Goal: Task Accomplishment & Management: Manage account settings

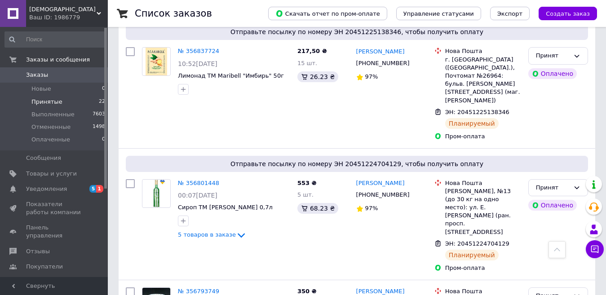
scroll to position [547, 0]
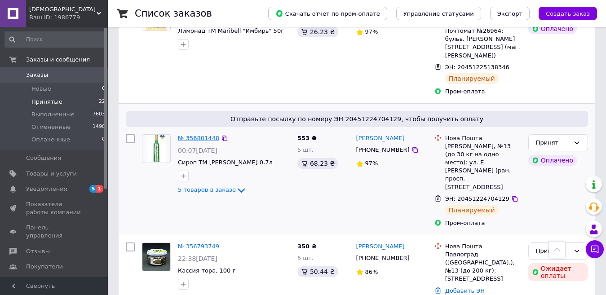
click at [207, 135] on link "№ 356801448" at bounding box center [198, 138] width 41 height 7
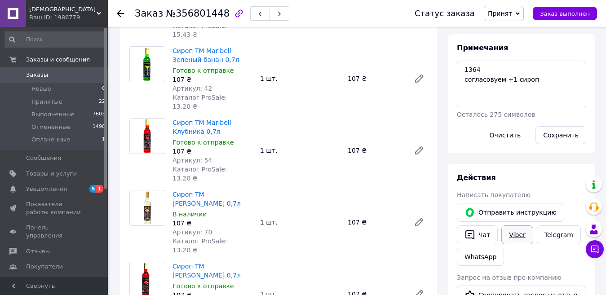
scroll to position [180, 0]
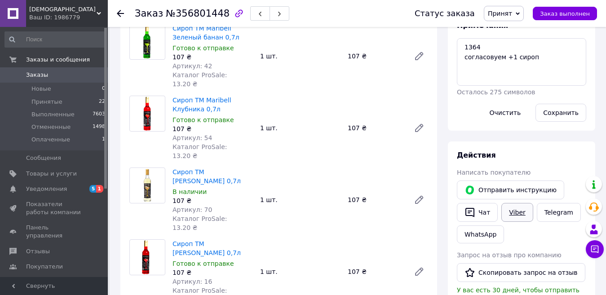
click at [512, 213] on link "Viber" at bounding box center [517, 212] width 31 height 19
drag, startPoint x: 534, startPoint y: 65, endPoint x: 454, endPoint y: 65, distance: 80.0
click at [454, 65] on div "Примечания 1364 согласовуем +1 сироп Осталось 275 символов Очистить Сохранить" at bounding box center [521, 71] width 147 height 119
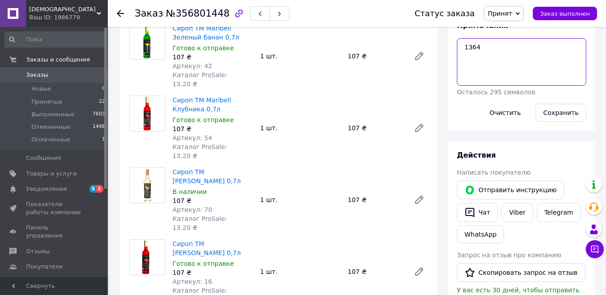
type textarea "1364"
click at [74, 103] on li "Принятые 22" at bounding box center [55, 102] width 111 height 13
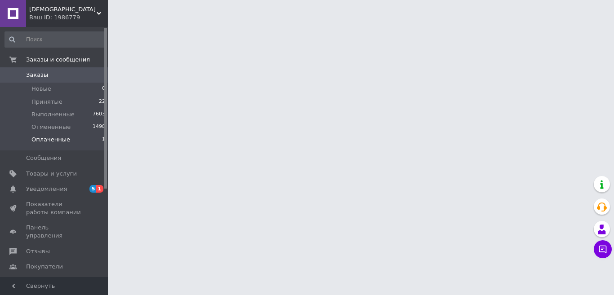
click at [65, 145] on li "Оплаченные 1" at bounding box center [55, 141] width 111 height 17
click at [63, 142] on span "Оплаченные" at bounding box center [50, 140] width 39 height 8
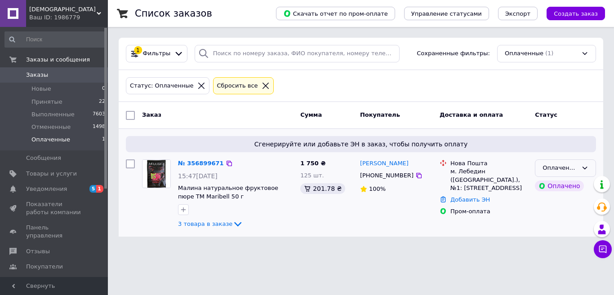
click at [557, 169] on div "Оплаченный" at bounding box center [559, 168] width 35 height 9
click at [552, 188] on li "Принят" at bounding box center [565, 187] width 60 height 17
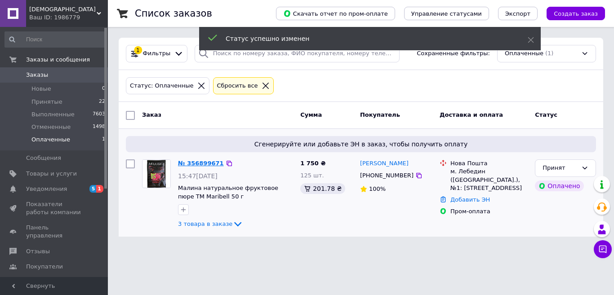
click at [213, 164] on link "№ 356899671" at bounding box center [201, 163] width 46 height 7
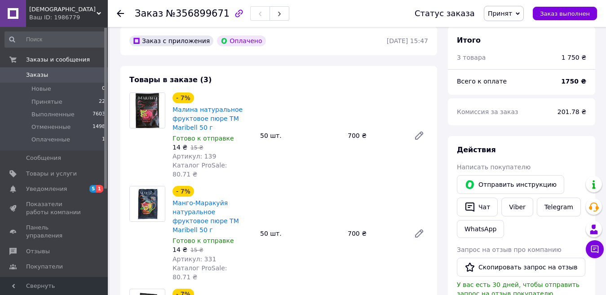
scroll to position [45, 0]
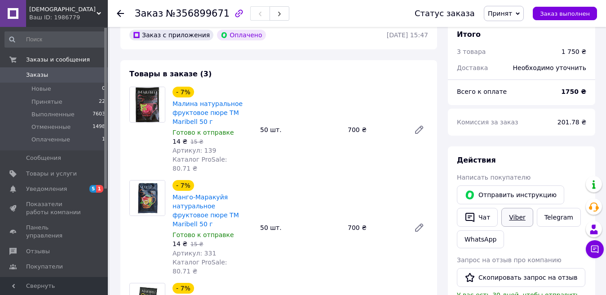
click at [511, 217] on link "Viber" at bounding box center [517, 217] width 31 height 19
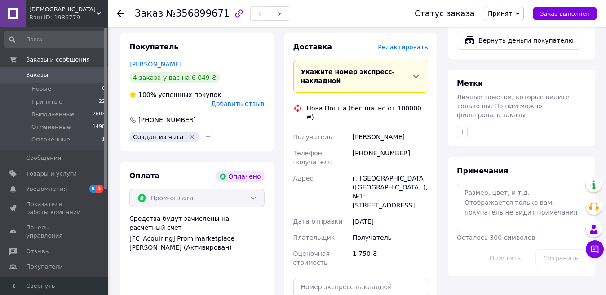
scroll to position [494, 0]
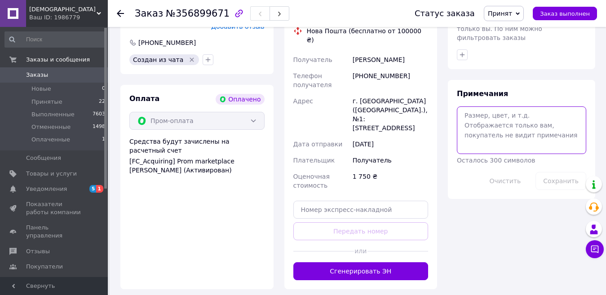
click at [507, 124] on textarea at bounding box center [521, 131] width 129 height 48
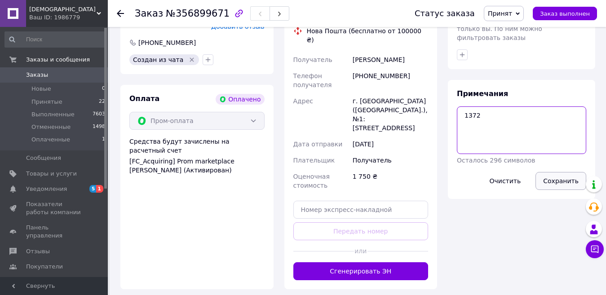
type textarea "1372"
click at [553, 172] on button "Сохранить" at bounding box center [561, 181] width 51 height 18
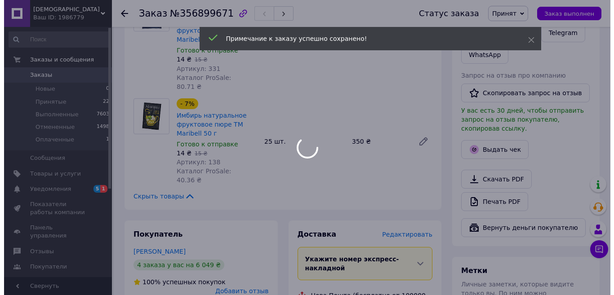
scroll to position [180, 0]
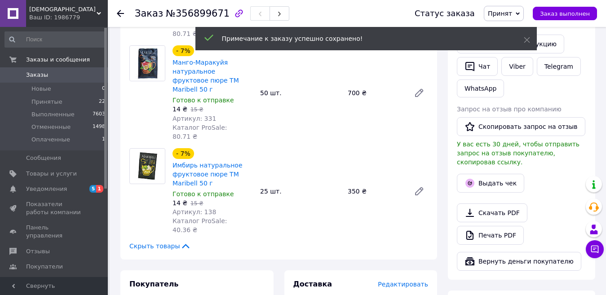
click at [396, 281] on span "Редактировать" at bounding box center [403, 284] width 50 height 7
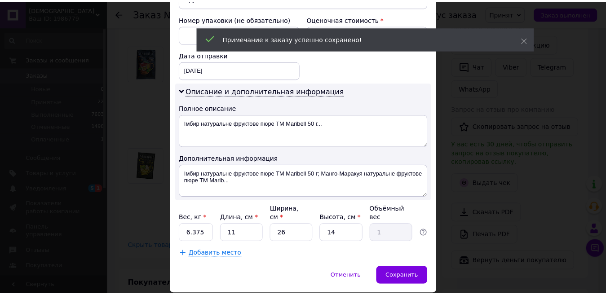
scroll to position [402, 0]
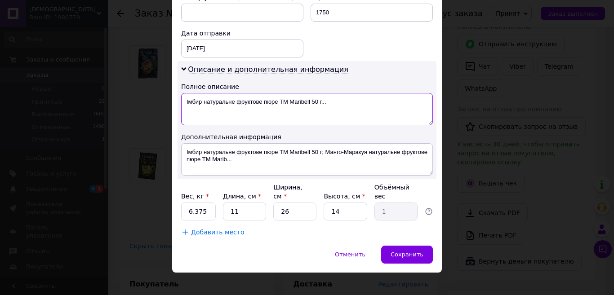
drag, startPoint x: 338, startPoint y: 106, endPoint x: 296, endPoint y: 106, distance: 41.8
click at [296, 106] on textarea "Імбир натуральне фруктове пюре ТМ Maribell 50 г..." at bounding box center [307, 109] width 252 height 32
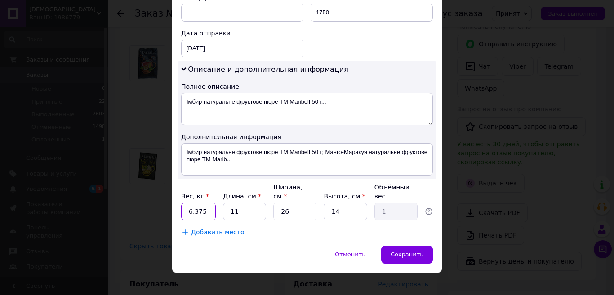
click at [202, 204] on input "6.375" at bounding box center [198, 212] width 35 height 18
type input "6"
click at [235, 203] on input "11" at bounding box center [244, 212] width 43 height 18
type input "1"
type input "0.1"
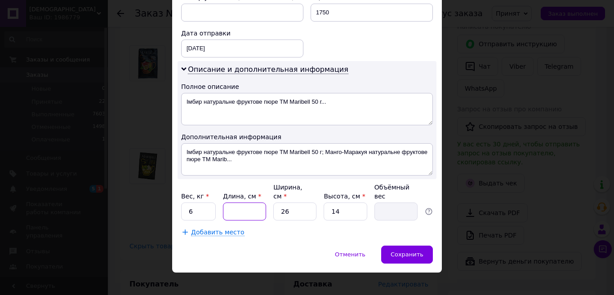
type input "3"
type input "0.27"
type input "30"
type input "2.73"
type input "30"
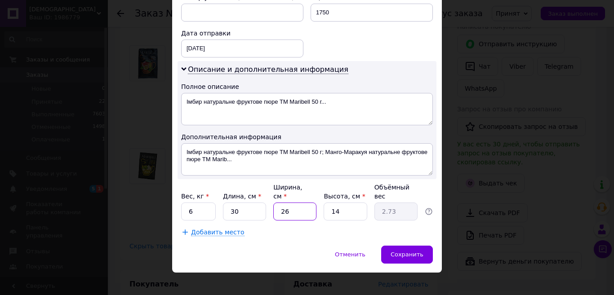
click at [287, 208] on input "26" at bounding box center [294, 212] width 43 height 18
type input "2"
type input "0.21"
type input "3"
type input "0.32"
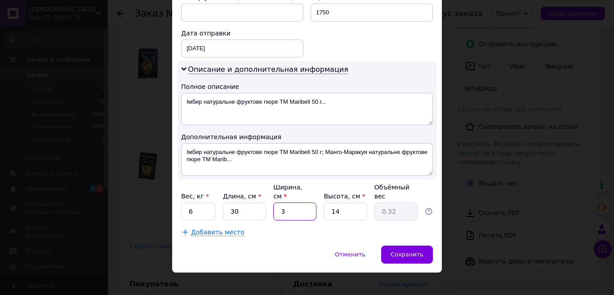
type input "30"
type input "3.15"
type input "30"
click at [342, 203] on input "14" at bounding box center [345, 212] width 43 height 18
type input "1"
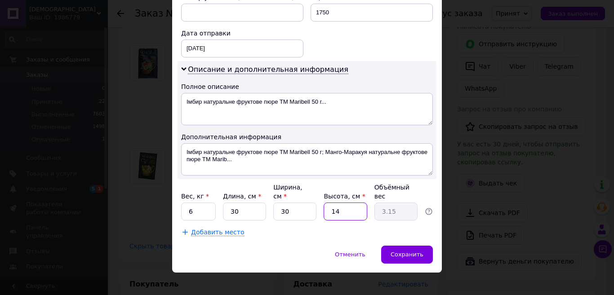
type input "0.23"
type input "3"
type input "0.68"
type input "30"
type input "6.75"
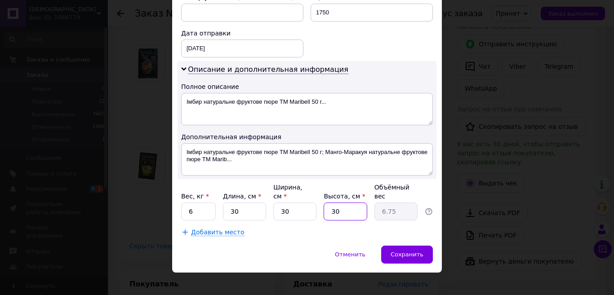
type input "3"
type input "0.68"
type input "2"
type input "0.45"
type input "25"
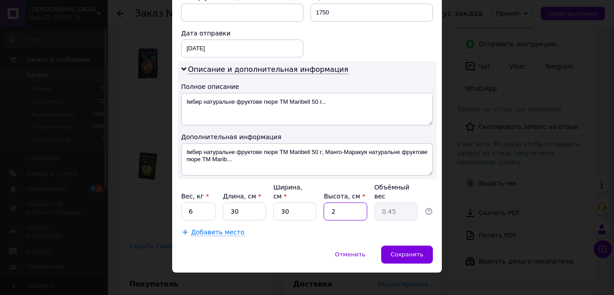
type input "5.63"
type input "2"
type input "0.45"
type input "26"
type input "5.85"
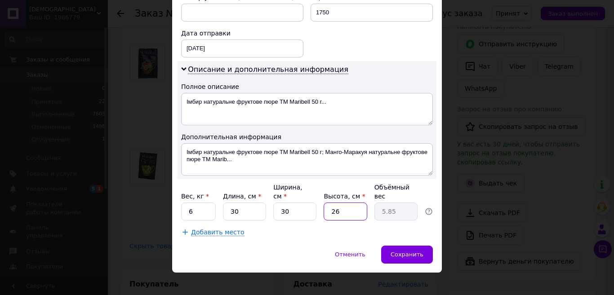
type input "2"
type input "0.45"
type input "27"
type input "6.08"
type input "2"
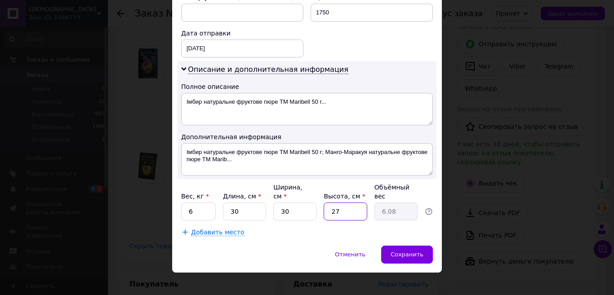
type input "0.45"
type input "26"
type input "5.85"
type input "26"
click at [404, 251] on span "Сохранить" at bounding box center [407, 254] width 33 height 7
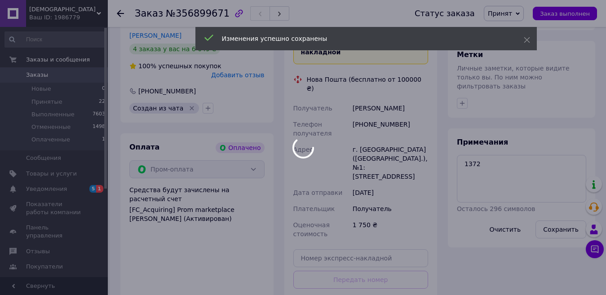
scroll to position [449, 0]
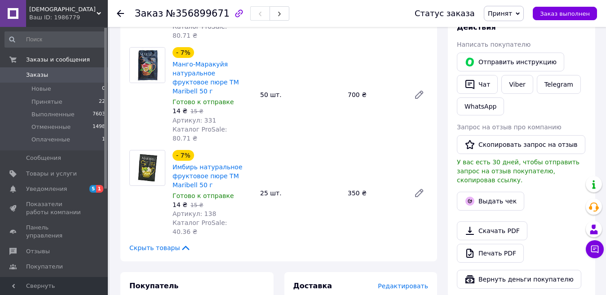
scroll to position [0, 0]
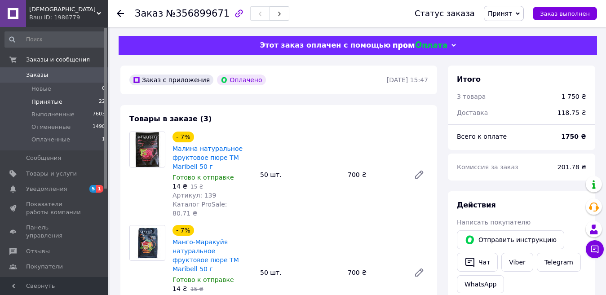
click at [37, 99] on span "Принятые" at bounding box center [46, 102] width 31 height 8
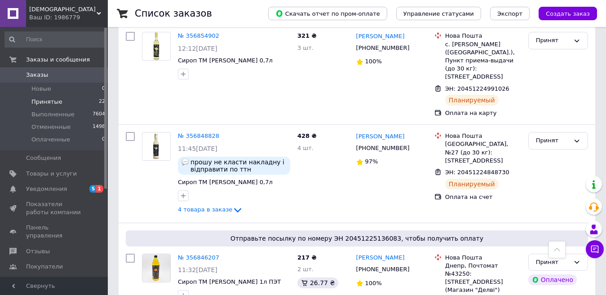
scroll to position [404, 0]
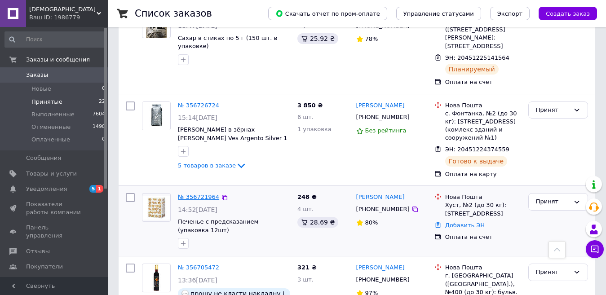
click at [195, 194] on link "№ 356721964" at bounding box center [198, 197] width 41 height 7
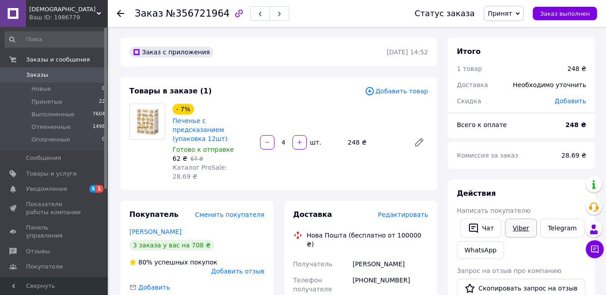
click at [517, 225] on link "Viber" at bounding box center [520, 228] width 31 height 19
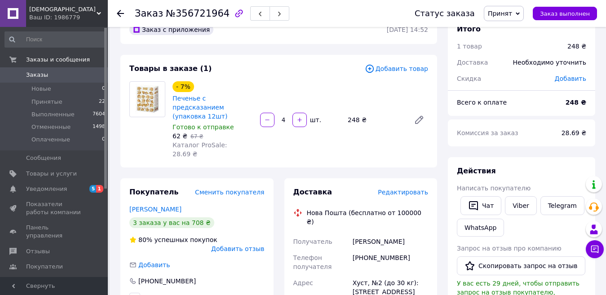
scroll to position [45, 0]
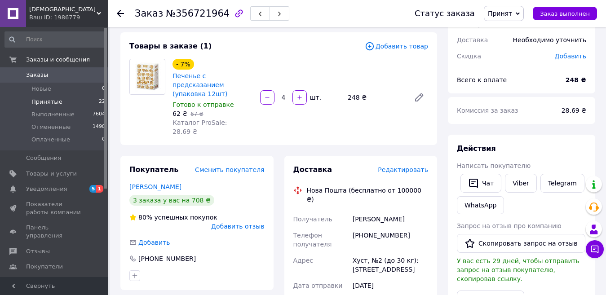
click at [50, 101] on span "Принятые" at bounding box center [46, 102] width 31 height 8
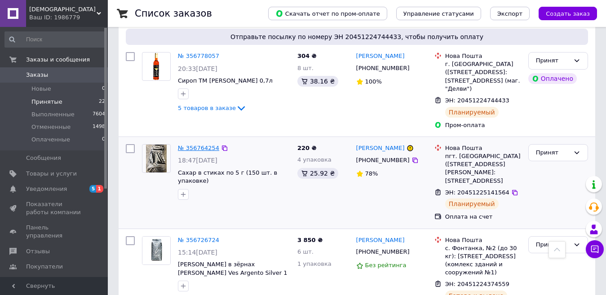
click at [202, 145] on link "№ 356764254" at bounding box center [198, 148] width 41 height 7
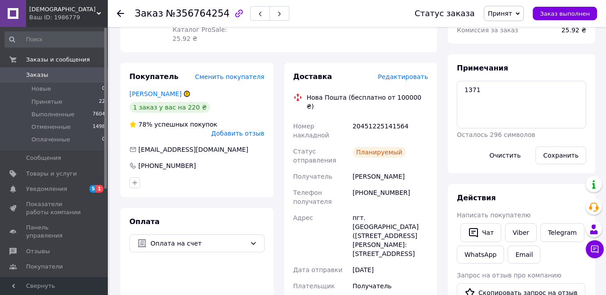
scroll to position [186, 0]
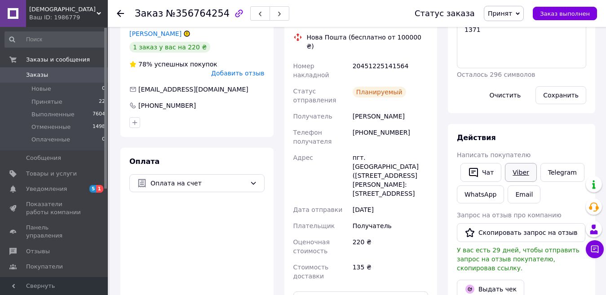
click at [517, 173] on link "Viber" at bounding box center [520, 172] width 31 height 19
click at [588, 142] on div "Действия Написать покупателю   Чат Viber Telegram WhatsApp Email Запрос на отзы…" at bounding box center [521, 253] width 147 height 258
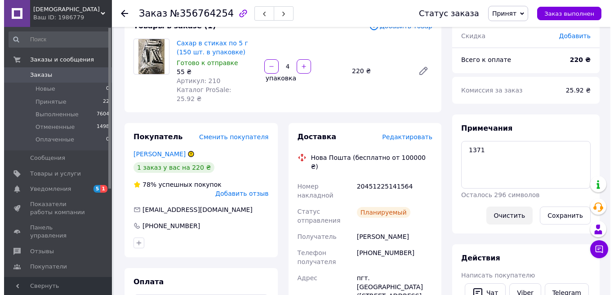
scroll to position [90, 0]
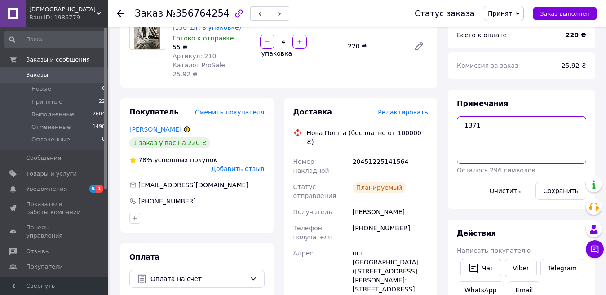
click at [471, 138] on textarea "1371" at bounding box center [521, 140] width 129 height 48
click at [484, 126] on textarea "1371" at bounding box center [521, 140] width 129 height 48
type textarea "1371 согласовуем замену"
click at [553, 193] on button "Сохранить" at bounding box center [561, 191] width 51 height 18
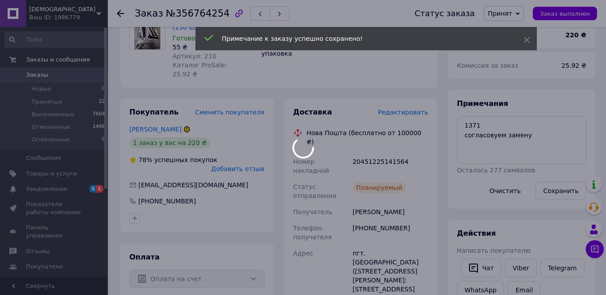
click at [412, 104] on body "[DEMOGRAPHIC_DATA] Ваш ID: 1986779 Сайт [DEMOGRAPHIC_DATA] Кабинет покупателя П…" at bounding box center [303, 298] width 606 height 777
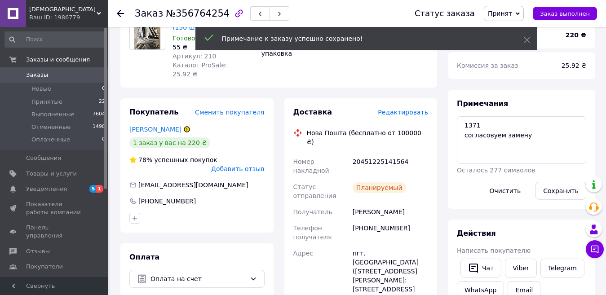
click at [408, 109] on span "Редактировать" at bounding box center [403, 112] width 50 height 7
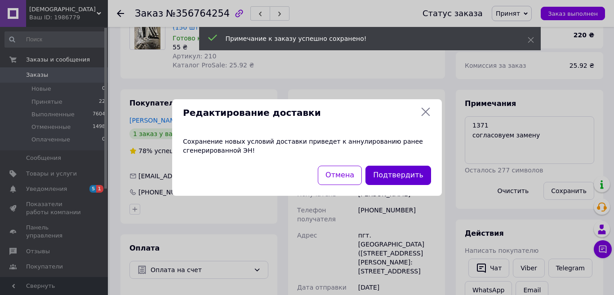
click at [406, 169] on button "Подтвердить" at bounding box center [398, 175] width 66 height 19
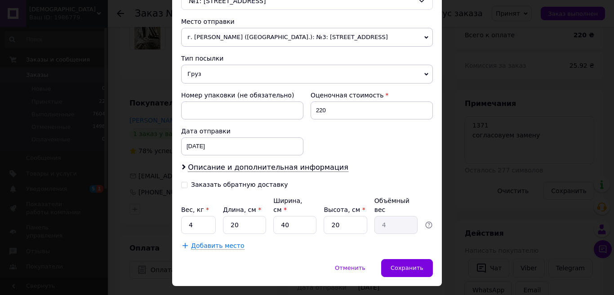
scroll to position [328, 0]
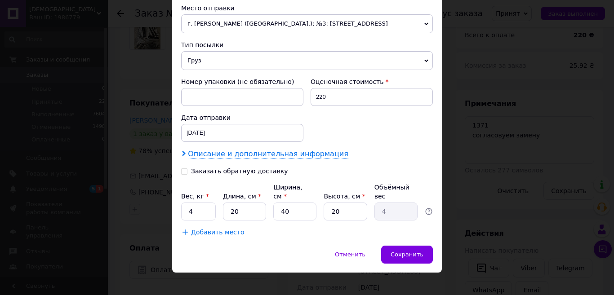
click at [219, 153] on span "Описание и дополнительная информация" at bounding box center [268, 154] width 160 height 9
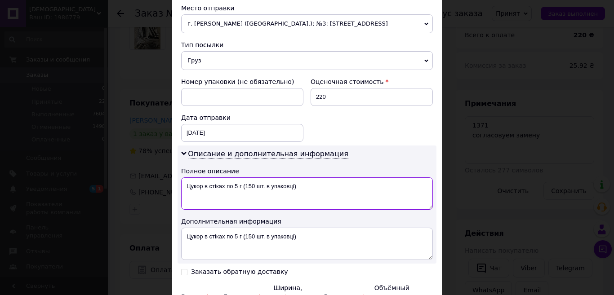
click at [313, 186] on textarea "Цукор в стіках по 5 г (150 шт. в упаковці)" at bounding box center [307, 194] width 252 height 32
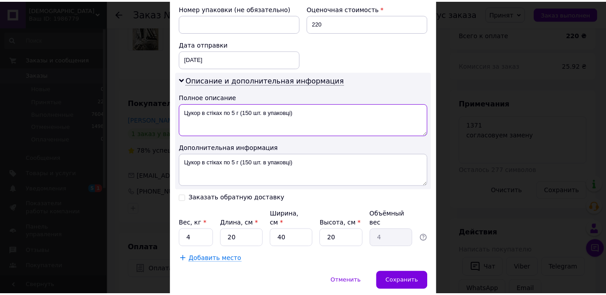
scroll to position [428, 0]
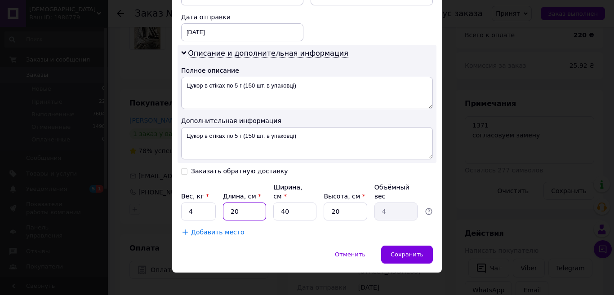
click at [250, 203] on input "20" at bounding box center [244, 212] width 43 height 18
type input "2"
type input "0.4"
type input "1"
type input "0.2"
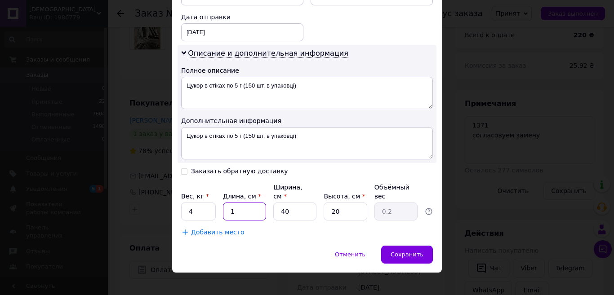
type input "11"
type input "2.2"
type input "119"
type input "23.8"
type input "11"
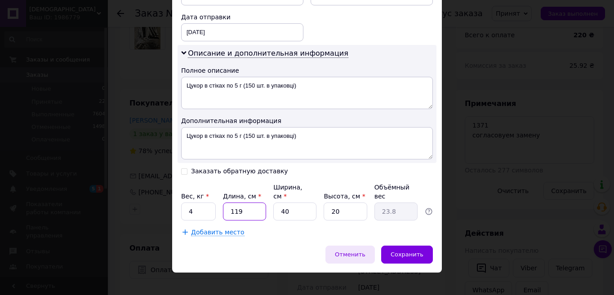
type input "2.2"
type input "1"
type input "0.2"
type input "19"
type input "3.8"
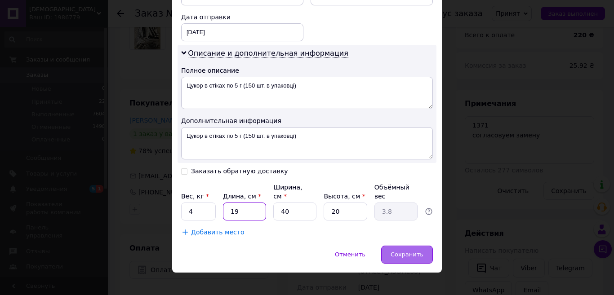
type input "19"
click at [397, 251] on span "Сохранить" at bounding box center [407, 254] width 33 height 7
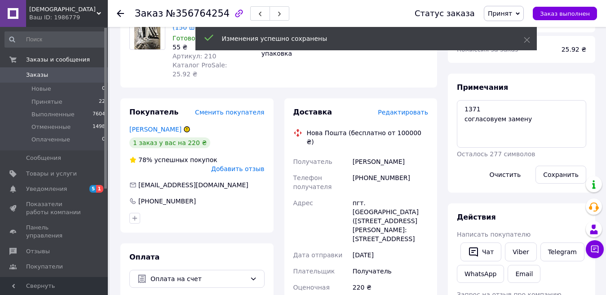
scroll to position [11, 0]
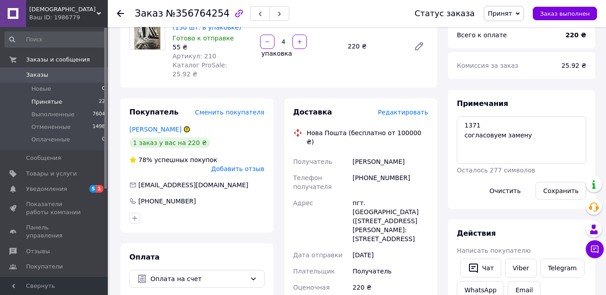
click at [41, 105] on span "Принятые" at bounding box center [46, 102] width 31 height 8
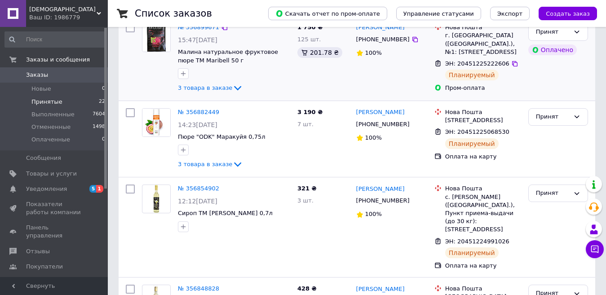
scroll to position [248, 0]
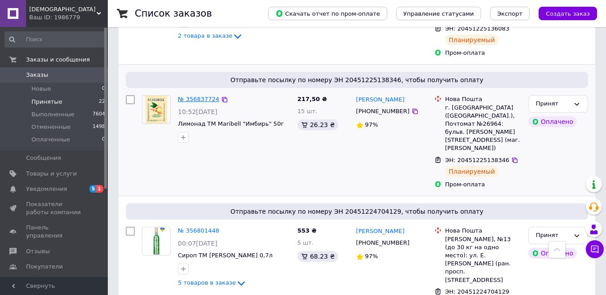
click at [186, 96] on link "№ 356837724" at bounding box center [198, 99] width 41 height 7
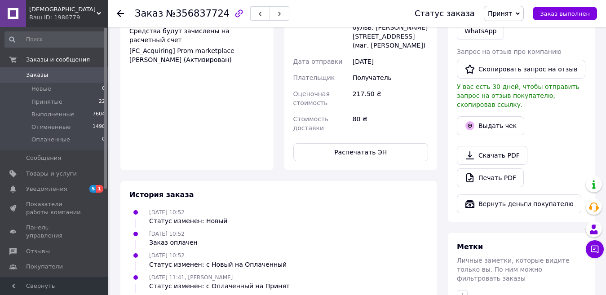
scroll to position [355, 0]
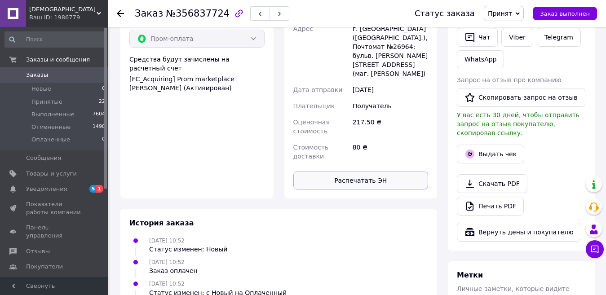
click at [378, 172] on button "Распечатать ЭН" at bounding box center [360, 181] width 135 height 18
click at [48, 102] on span "Принятые" at bounding box center [46, 102] width 31 height 8
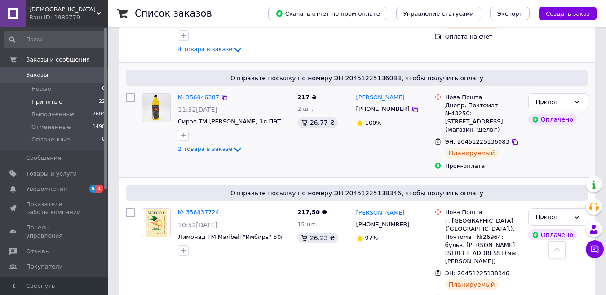
click at [194, 97] on link "№ 356846207" at bounding box center [198, 97] width 41 height 7
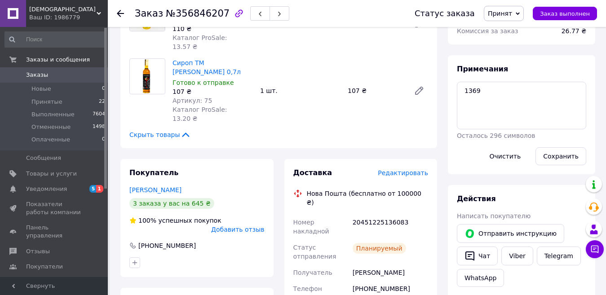
scroll to position [360, 0]
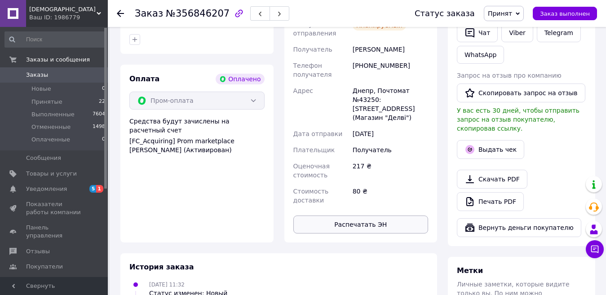
click at [364, 216] on button "Распечатать ЭН" at bounding box center [360, 225] width 135 height 18
click at [63, 100] on li "Принятые 22" at bounding box center [55, 102] width 111 height 13
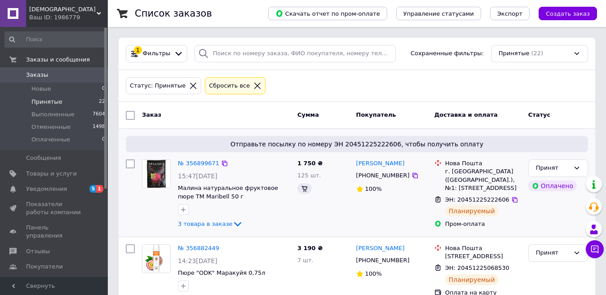
click at [204, 131] on div "Отправьте посылку по номеру ЭН 20451225222606, чтобы получить оплату № 35689967…" at bounding box center [357, 183] width 477 height 108
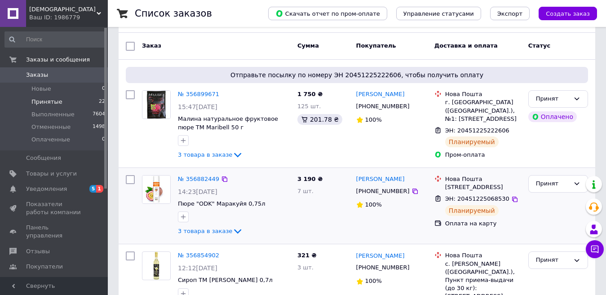
scroll to position [135, 0]
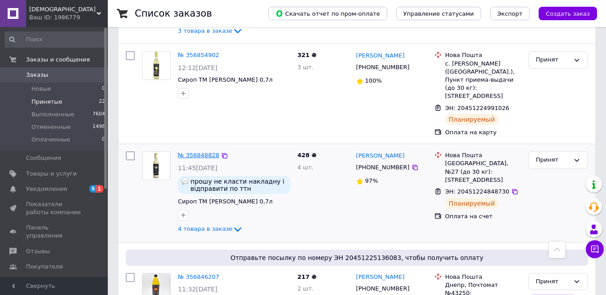
click at [203, 152] on link "№ 356848828" at bounding box center [198, 155] width 41 height 7
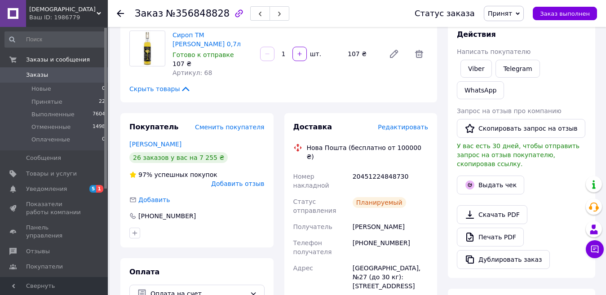
scroll to position [225, 0]
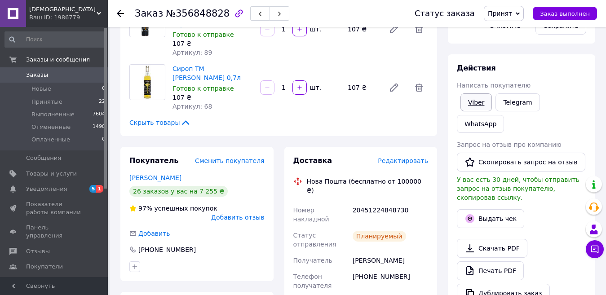
click at [471, 105] on link "Viber" at bounding box center [476, 102] width 31 height 18
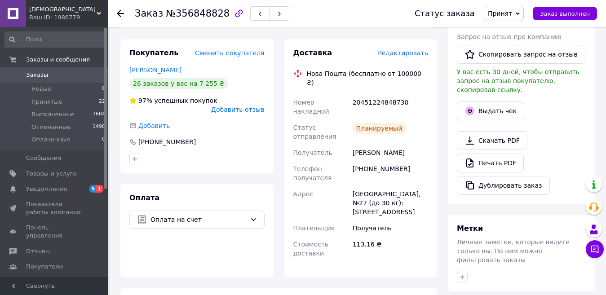
scroll to position [315, 0]
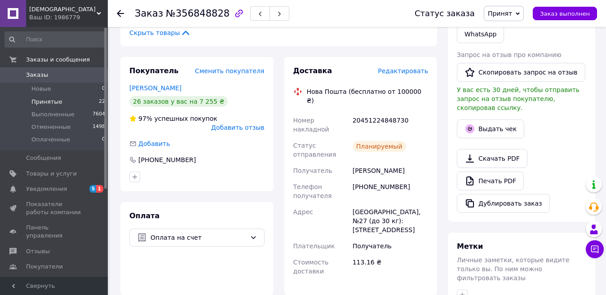
click at [46, 100] on span "Принятые" at bounding box center [46, 102] width 31 height 8
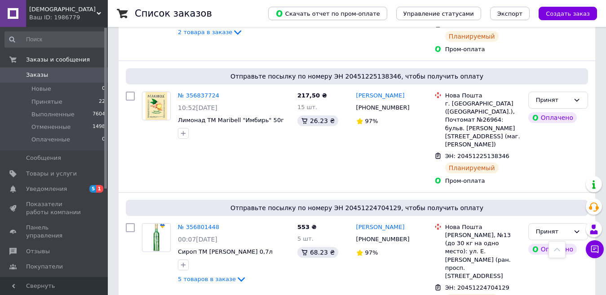
scroll to position [584, 0]
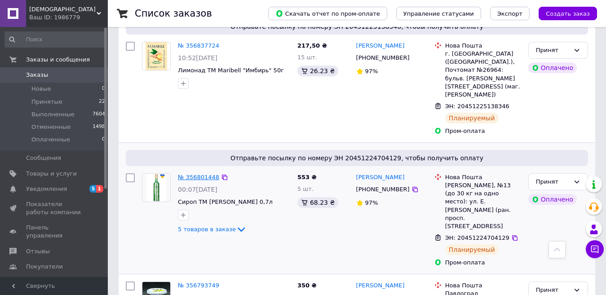
click at [200, 174] on link "№ 356801448" at bounding box center [198, 177] width 41 height 7
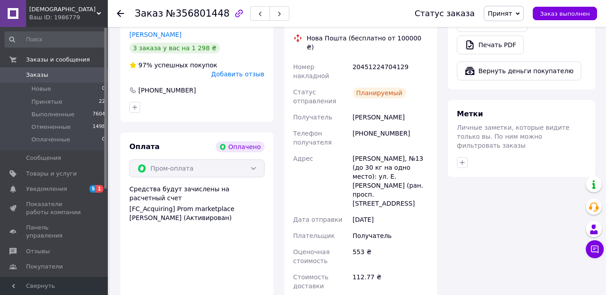
scroll to position [539, 0]
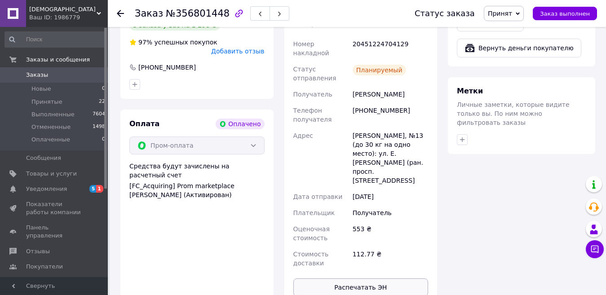
click at [376, 279] on button "Распечатать ЭН" at bounding box center [360, 288] width 135 height 18
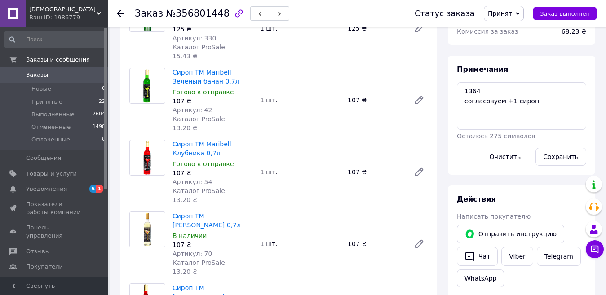
scroll to position [90, 0]
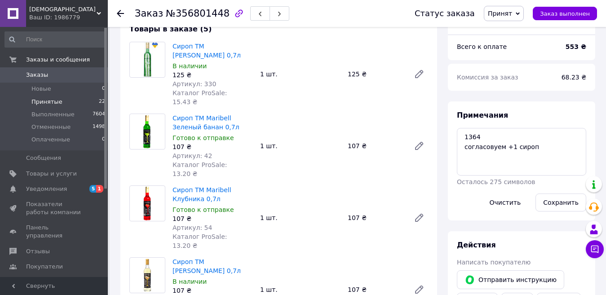
click at [37, 100] on span "Принятые" at bounding box center [46, 102] width 31 height 8
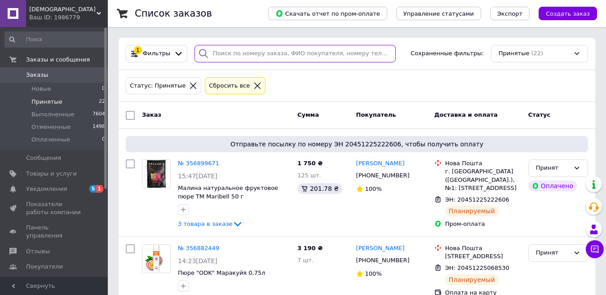
click at [284, 57] on input "search" at bounding box center [295, 54] width 201 height 18
paste input "[PHONE_NUMBER]"
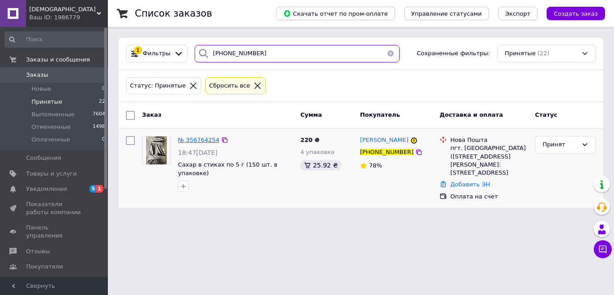
type input "[PHONE_NUMBER]"
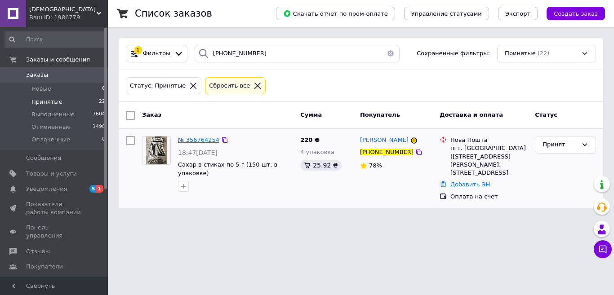
click at [209, 142] on span "№ 356764254" at bounding box center [198, 140] width 41 height 7
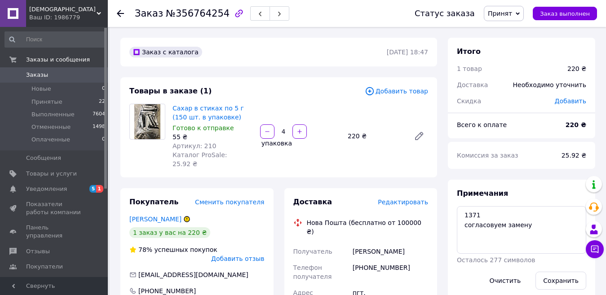
scroll to position [11, 0]
